Goal: Task Accomplishment & Management: Complete application form

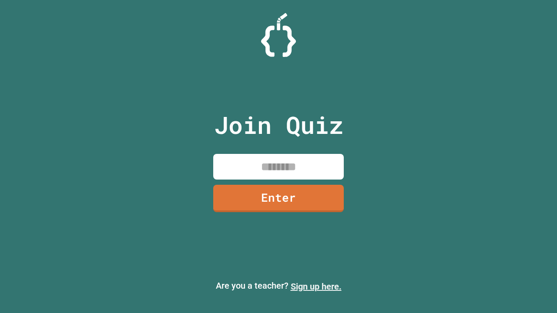
click at [316, 287] on link "Sign up here." at bounding box center [316, 287] width 51 height 10
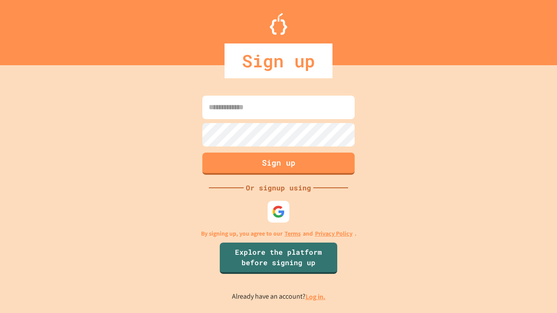
click at [316, 297] on link "Log in." at bounding box center [316, 296] width 20 height 9
